Goal: Information Seeking & Learning: Learn about a topic

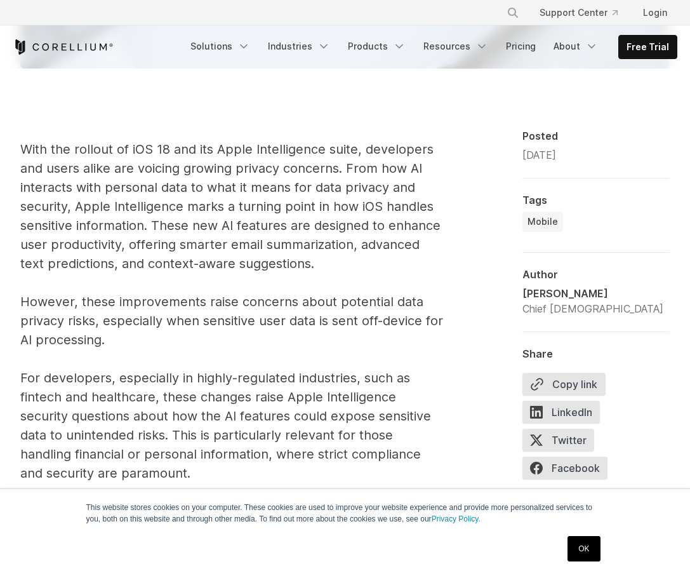
click at [576, 545] on link "OK" at bounding box center [583, 548] width 32 height 25
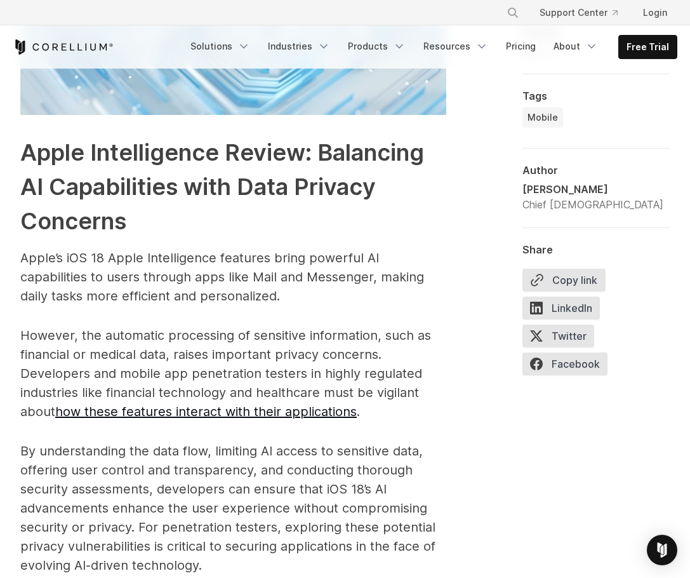
scroll to position [5897, 0]
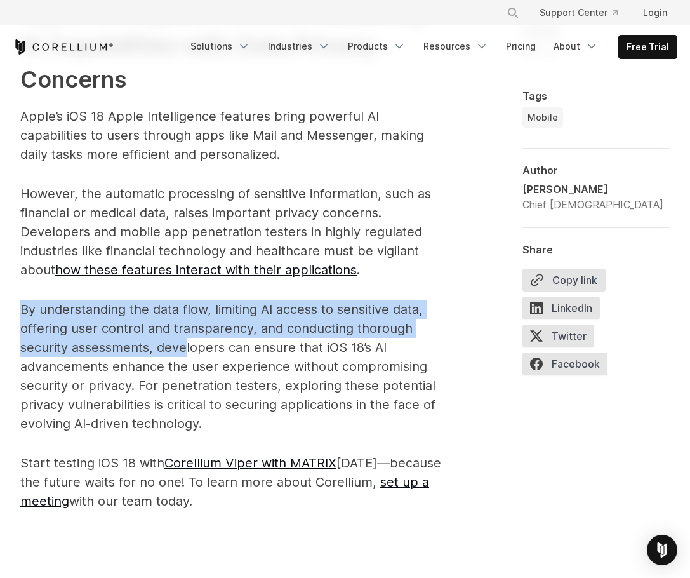
drag, startPoint x: 18, startPoint y: 322, endPoint x: 185, endPoint y: 348, distance: 169.1
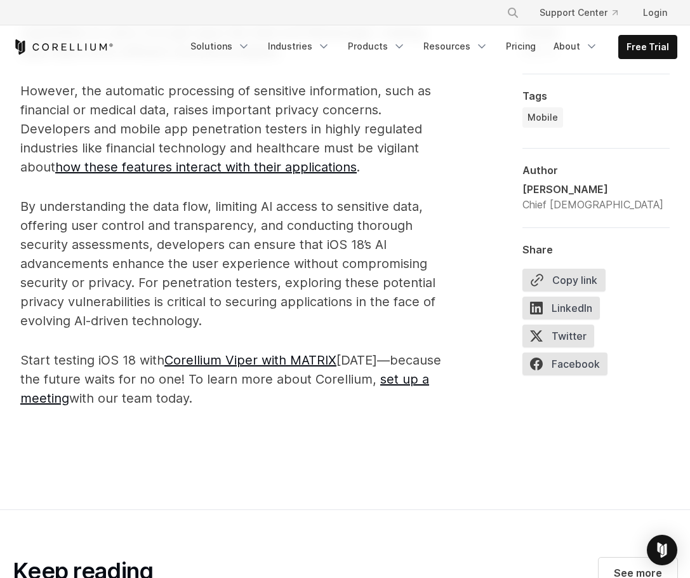
scroll to position [6341, 0]
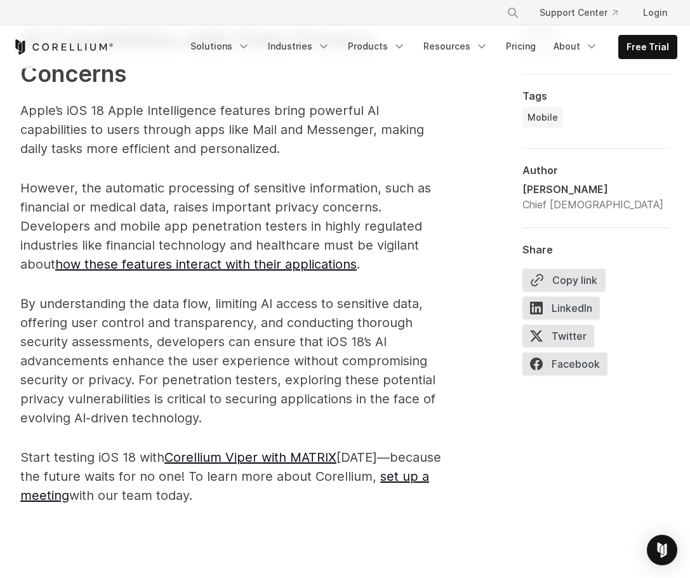
scroll to position [5903, 0]
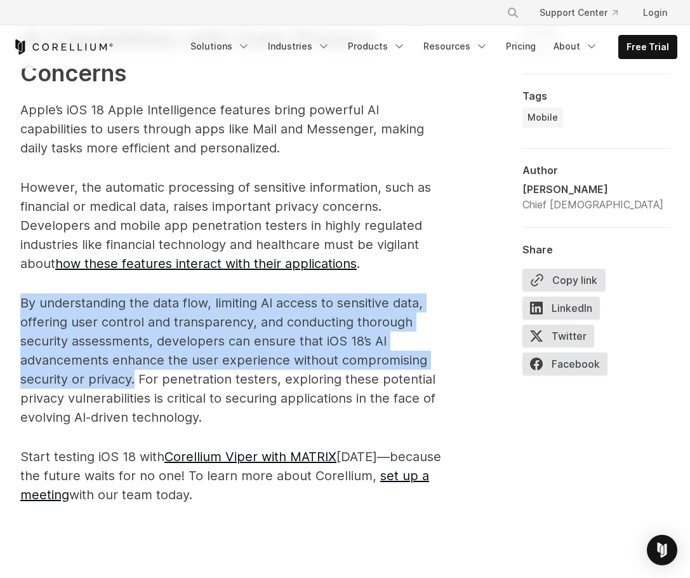
drag, startPoint x: 23, startPoint y: 311, endPoint x: 133, endPoint y: 381, distance: 130.7
click at [133, 387] on p "By understanding the data flow, limiting AI access to sensitive data, offering …" at bounding box center [233, 359] width 426 height 133
copy p "By understanding the data flow, limiting AI access to sensitive data, offering …"
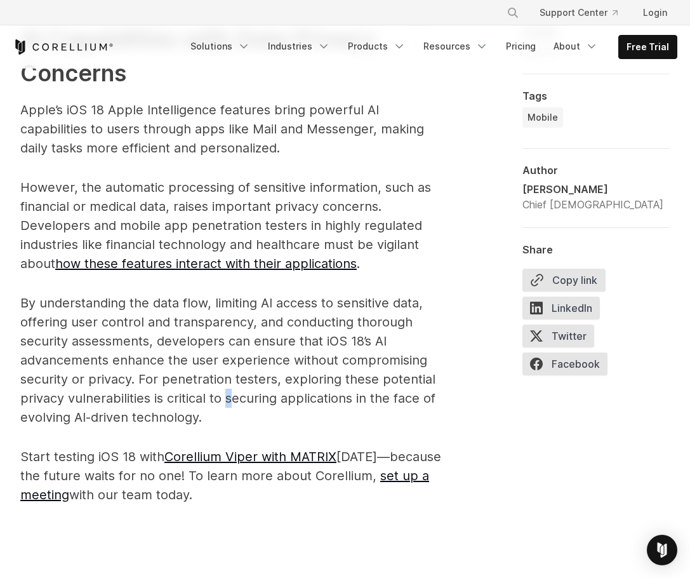
click at [230, 409] on p "By understanding the data flow, limiting AI access to sensitive data, offering …" at bounding box center [233, 359] width 426 height 133
click at [374, 9] on div "× Search our site... Support Center Login" at bounding box center [345, 12] width 665 height 23
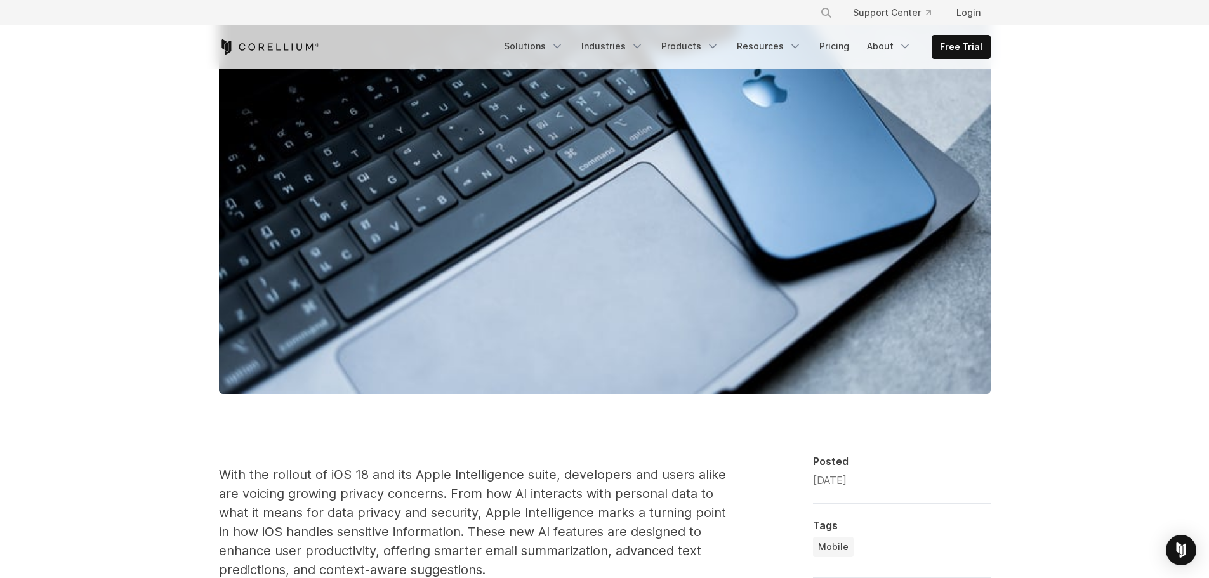
scroll to position [571, 0]
